Goal: Information Seeking & Learning: Find specific page/section

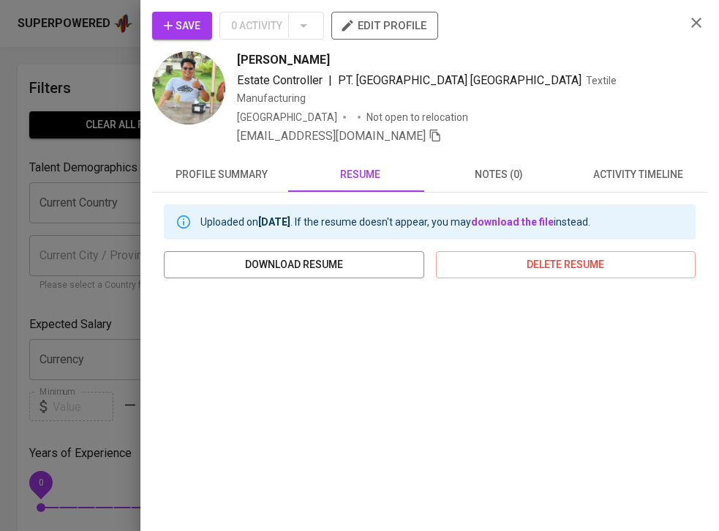
scroll to position [30, 0]
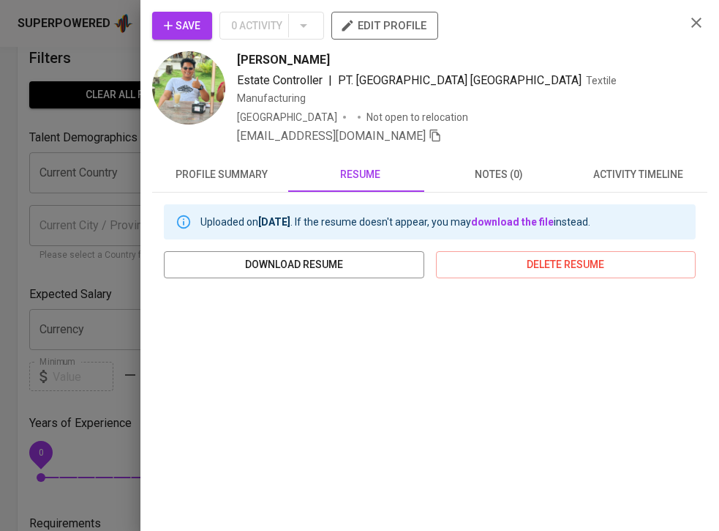
click at [692, 22] on icon "button" at bounding box center [697, 23] width 10 height 10
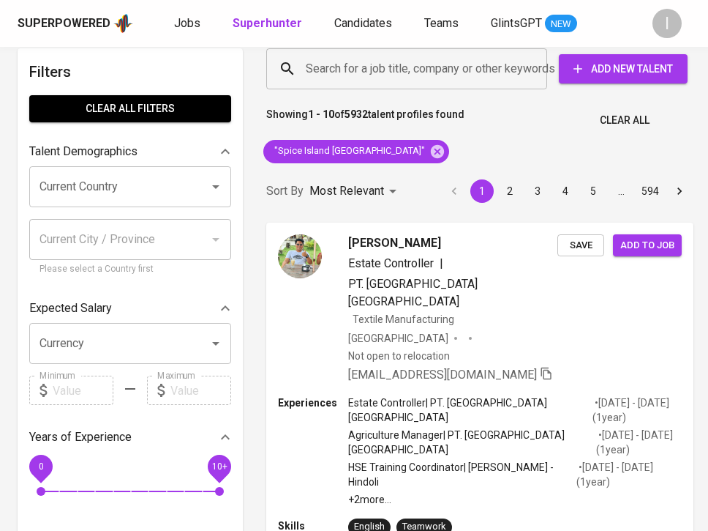
scroll to position [0, 0]
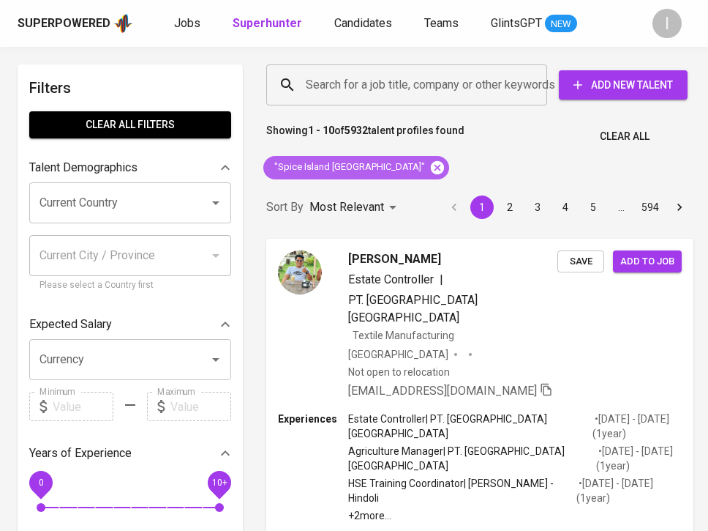
click at [430, 168] on icon at bounding box center [438, 168] width 16 height 16
click at [420, 81] on input "Search for a job title, company or other keywords" at bounding box center [410, 85] width 217 height 28
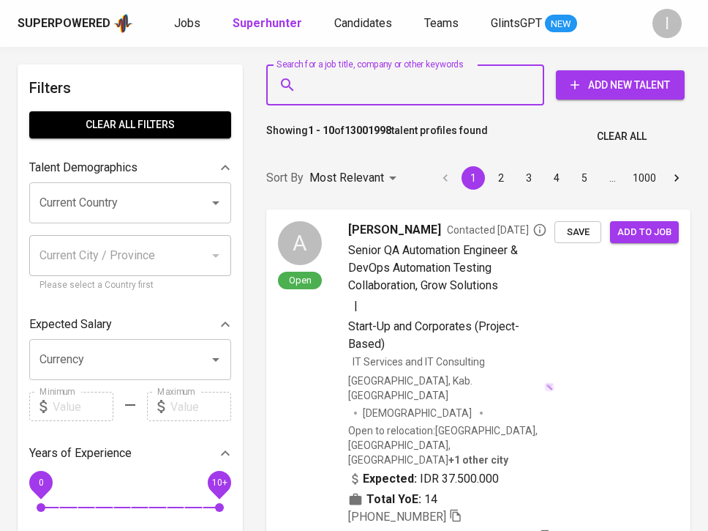
click at [425, 87] on input "Search for a job title, company or other keywords" at bounding box center [409, 85] width 214 height 28
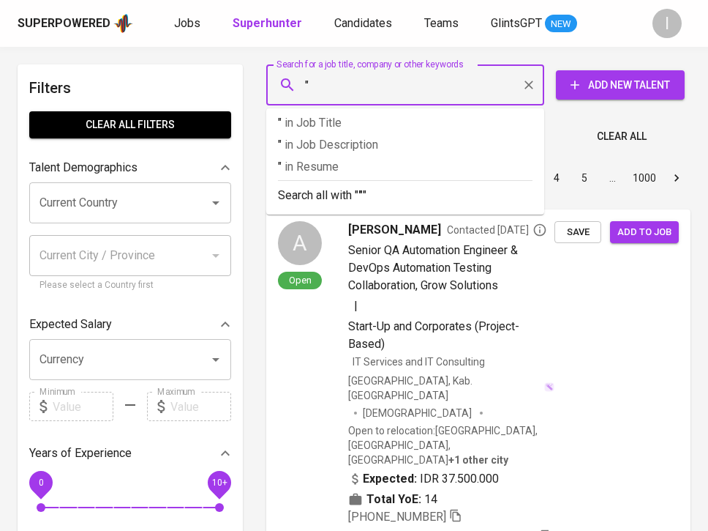
paste input "Tangerang Prakarsa Mandiri"
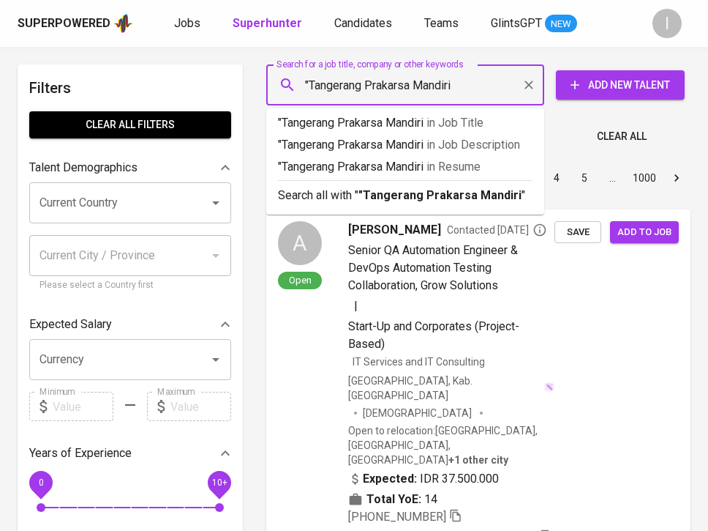
type input ""Tangerang Prakarsa Mandiri""
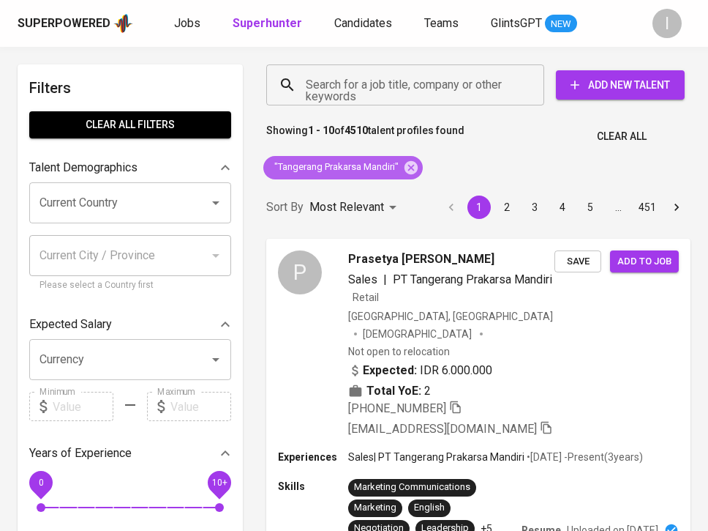
click at [364, 165] on span ""Tangerang Prakarsa Mandiri"" at bounding box center [335, 167] width 144 height 14
click at [366, 163] on span ""Tangerang Prakarsa Mandiri"" at bounding box center [335, 167] width 144 height 14
copy div ""Tangerang Prakarsa Mandiri""
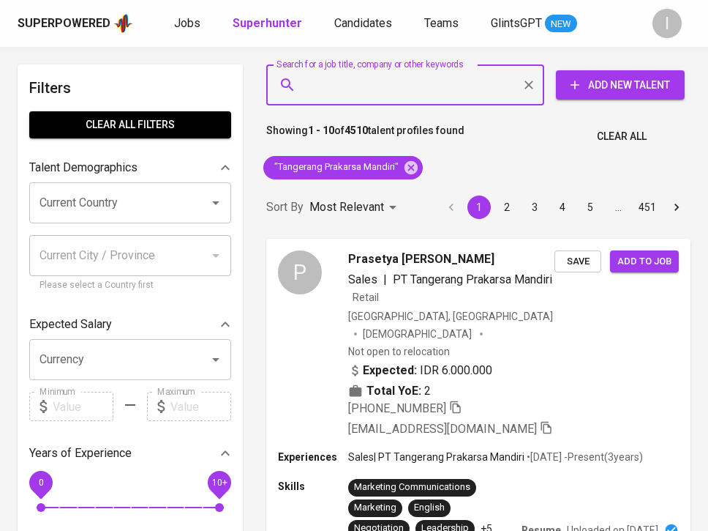
click at [387, 94] on input "Search for a job title, company or other keywords" at bounding box center [409, 85] width 214 height 28
paste input ""Tangerang Prakarsa Mandiri""
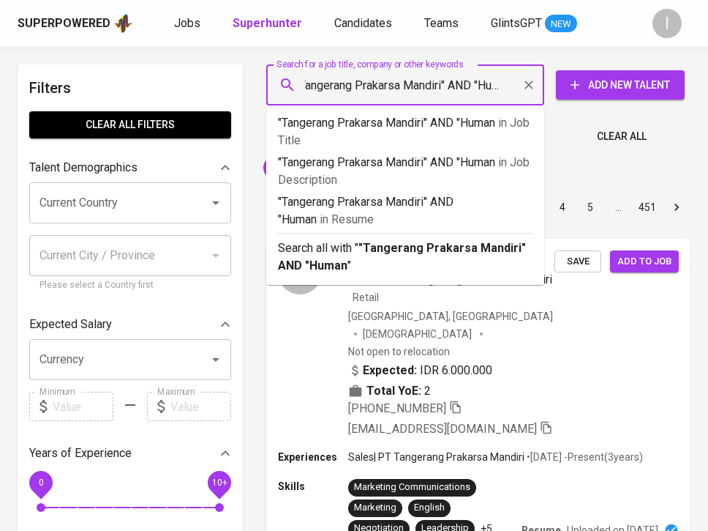
type input ""Tangerang Prakarsa Mandiri" AND "Human""
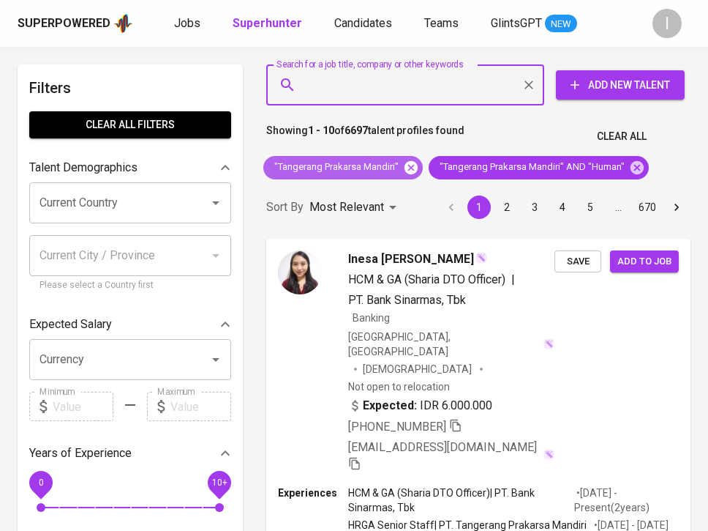
click at [414, 168] on icon at bounding box center [411, 166] width 13 height 13
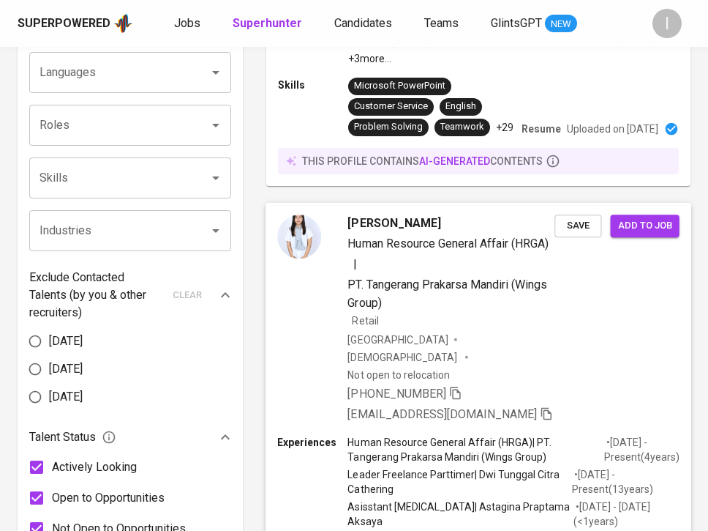
scroll to position [540, 0]
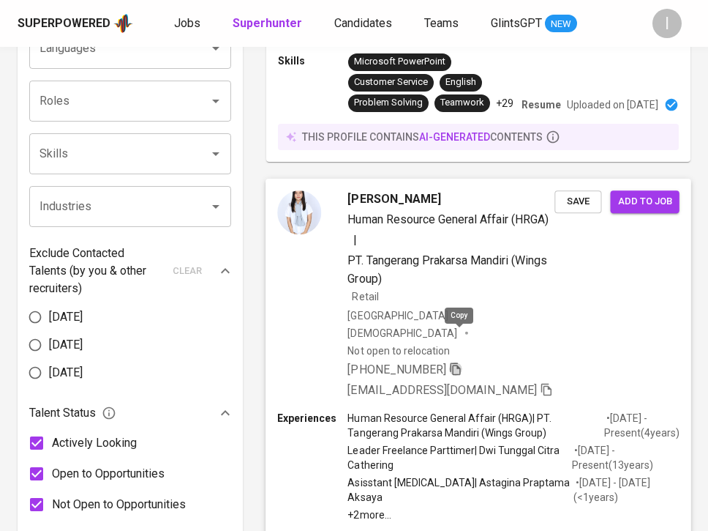
click at [456, 362] on icon "button" at bounding box center [455, 368] width 10 height 12
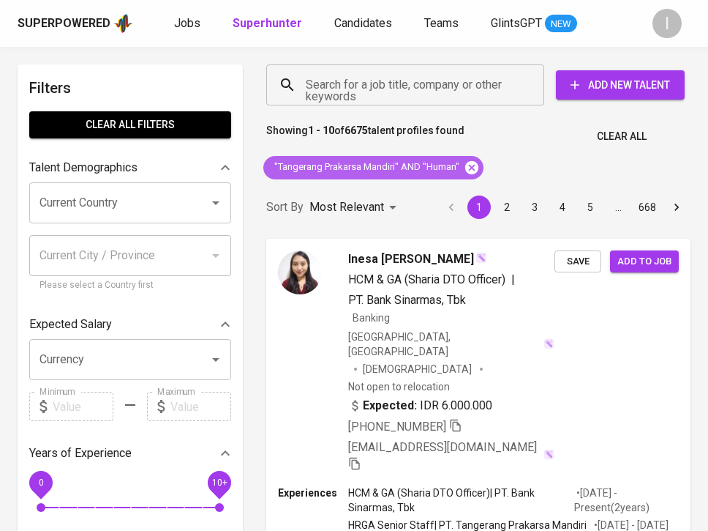
click at [473, 165] on icon at bounding box center [471, 166] width 13 height 13
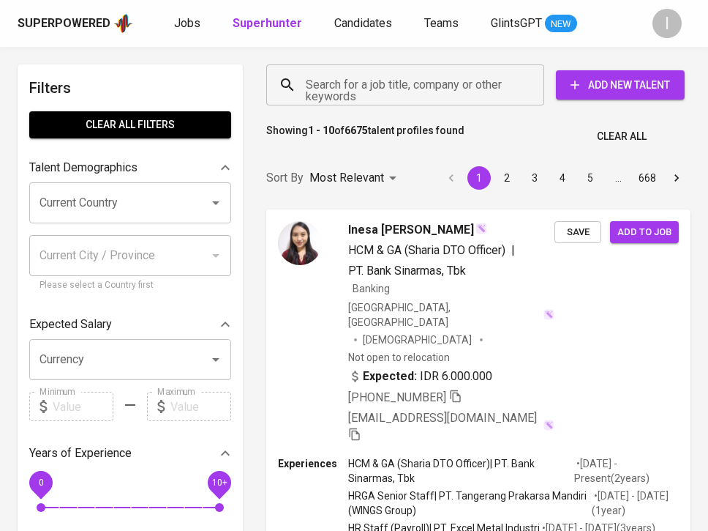
click at [433, 81] on input "Search for a job title, company or other keywords" at bounding box center [409, 85] width 214 height 28
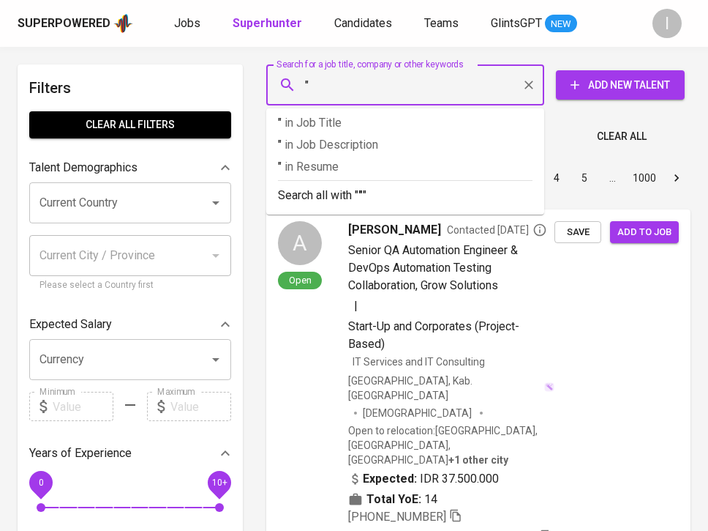
paste input "Gresik Migas"
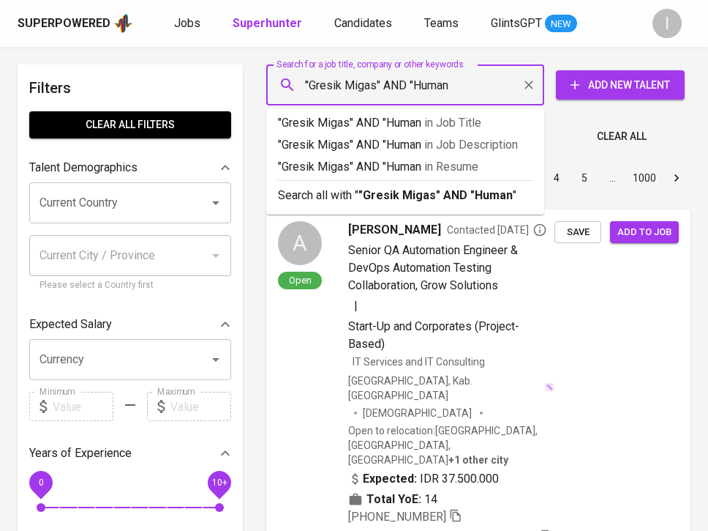
type input ""Gresik Migas" AND "Human""
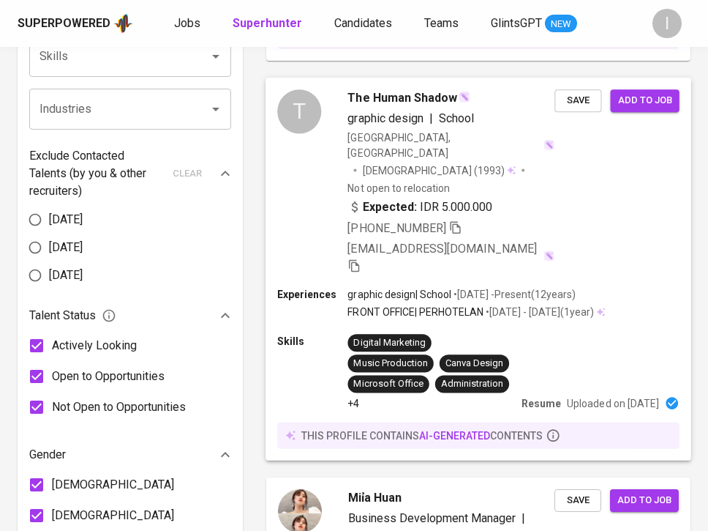
scroll to position [615, 0]
